Goal: Check status: Check status

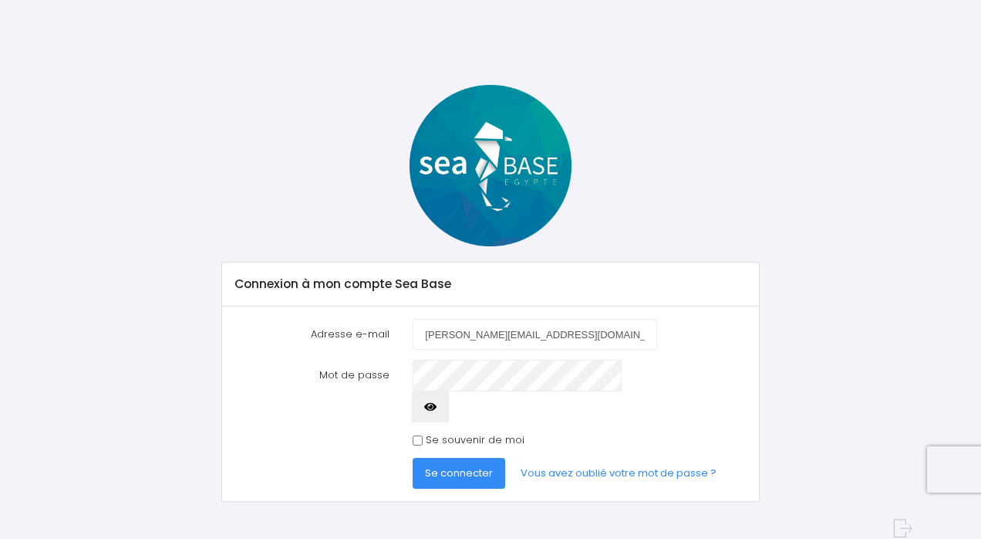
click at [334, 423] on form "Adresse e-mail [PERSON_NAME][EMAIL_ADDRESS][DOMAIN_NAME] Mot de passe Se connec…" at bounding box center [491, 404] width 512 height 170
click at [417, 435] on input "Se souvenir de moi" at bounding box center [418, 440] width 10 height 10
checkbox input "true"
click at [442, 465] on span "Se connecter" at bounding box center [459, 472] width 68 height 15
click at [461, 465] on span "Se connecter" at bounding box center [459, 472] width 68 height 15
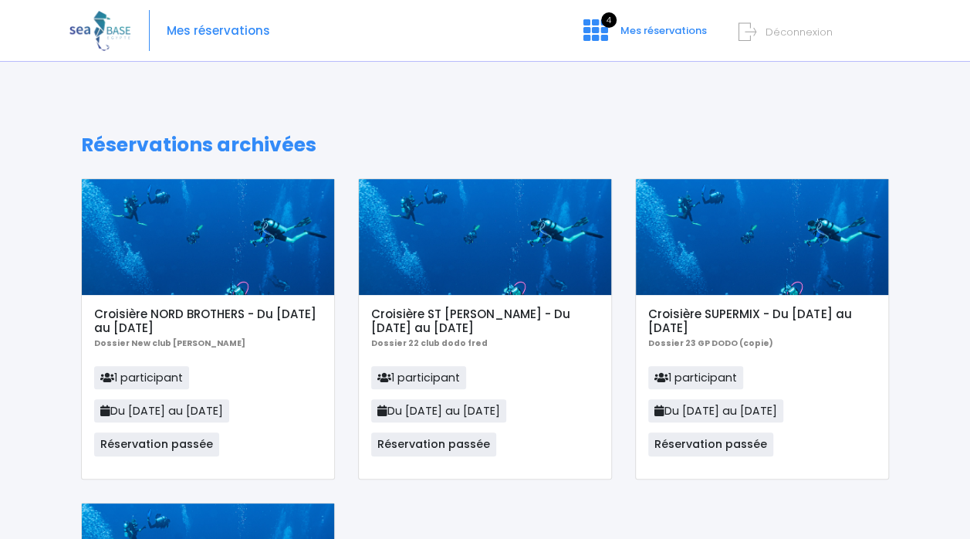
scroll to position [328, 0]
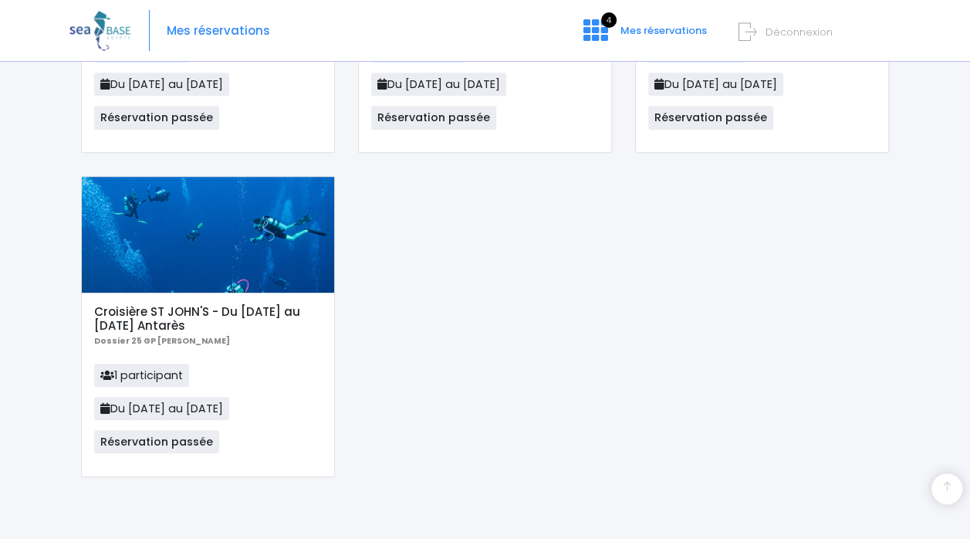
click at [204, 326] on h5 "Croisière ST JOHN'S - Du [DATE] au [DATE] Antarès" at bounding box center [207, 319] width 227 height 28
click at [202, 239] on div at bounding box center [208, 235] width 252 height 116
click at [152, 350] on div "Croisière ST JOHN'S - Du 07/06/25 au 14/06/25 Antarès Dossier 25 GP Charles EPE…" at bounding box center [208, 384] width 252 height 184
click at [151, 341] on b "Dossier 25 GP [PERSON_NAME]" at bounding box center [162, 341] width 136 height 12
click at [148, 446] on span "Réservation passée" at bounding box center [156, 441] width 125 height 23
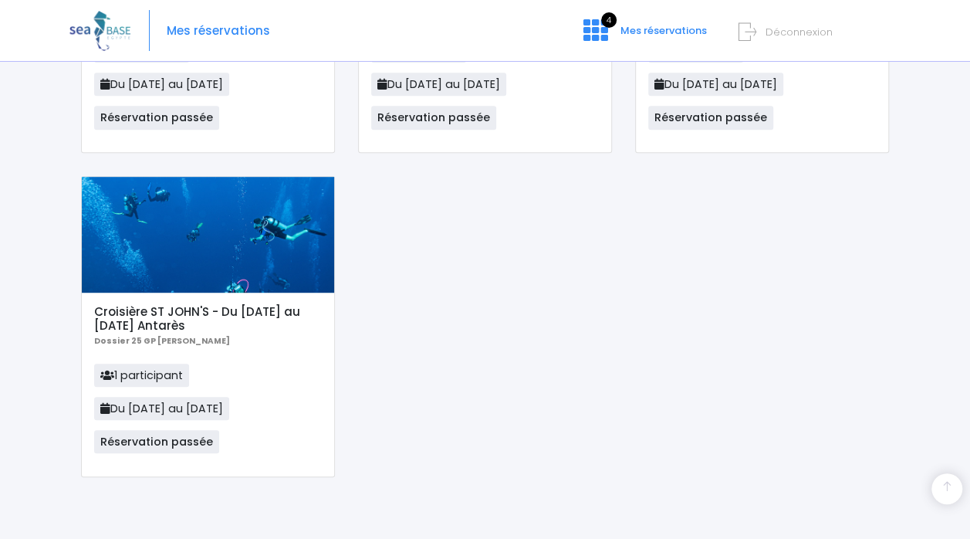
click at [250, 390] on p "1 participant Du 07/06/25 au 14/06/25 Réservation passée" at bounding box center [207, 413] width 227 height 100
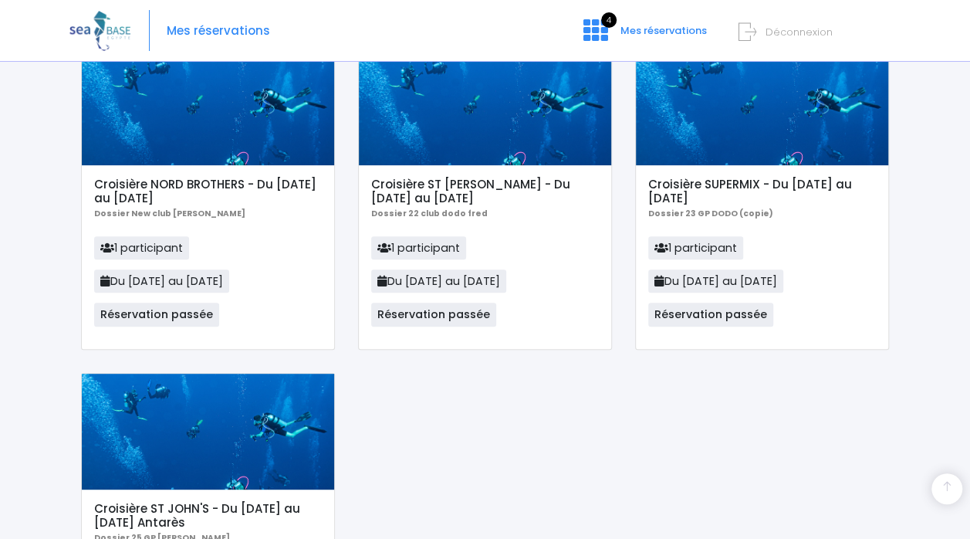
scroll to position [0, 0]
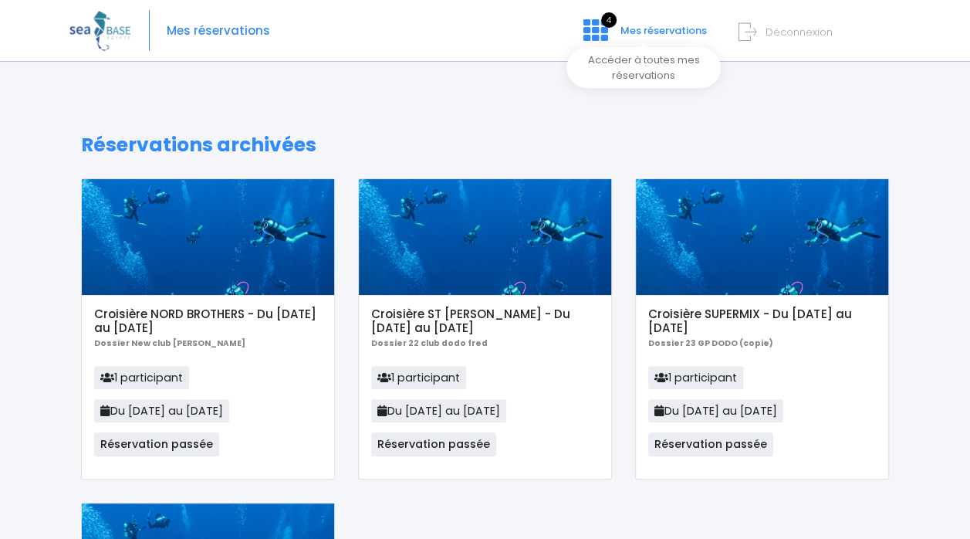
click at [660, 24] on span "Mes réservations" at bounding box center [663, 30] width 86 height 15
click at [594, 26] on icon at bounding box center [595, 30] width 25 height 25
click at [217, 31] on span "Mes réservations" at bounding box center [218, 31] width 103 height 0
click at [209, 31] on span "Mes réservations" at bounding box center [218, 31] width 103 height 0
click at [99, 29] on img at bounding box center [99, 30] width 61 height 39
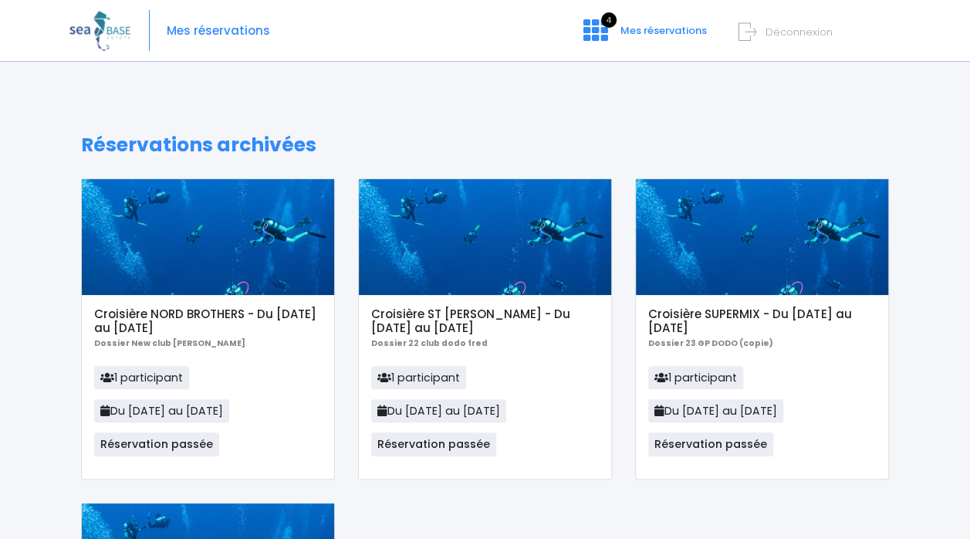
click at [191, 31] on span "Mes réservations" at bounding box center [218, 31] width 103 height 0
